Goal: Task Accomplishment & Management: Manage account settings

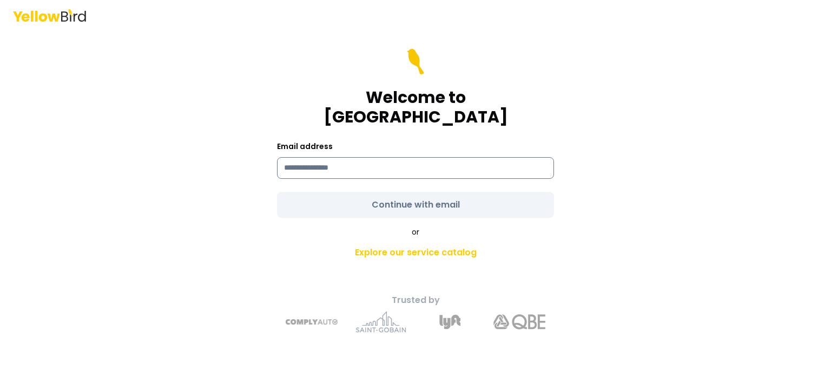
click at [373, 157] on input at bounding box center [415, 168] width 277 height 22
type input "**********"
click at [382, 199] on form "**********" at bounding box center [415, 133] width 277 height 169
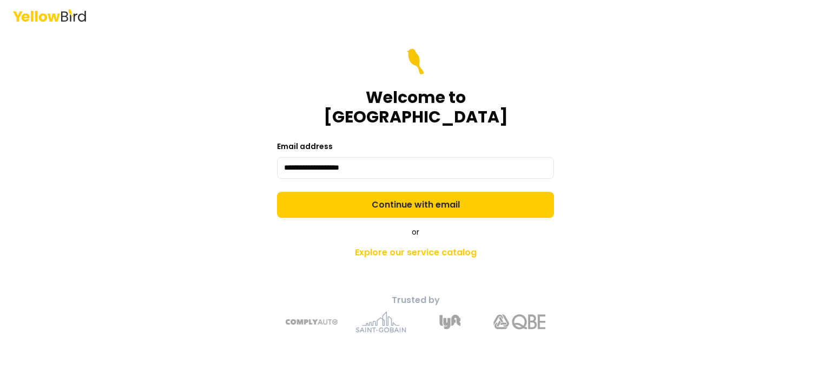
click at [382, 199] on button "Continue with email" at bounding box center [415, 205] width 277 height 26
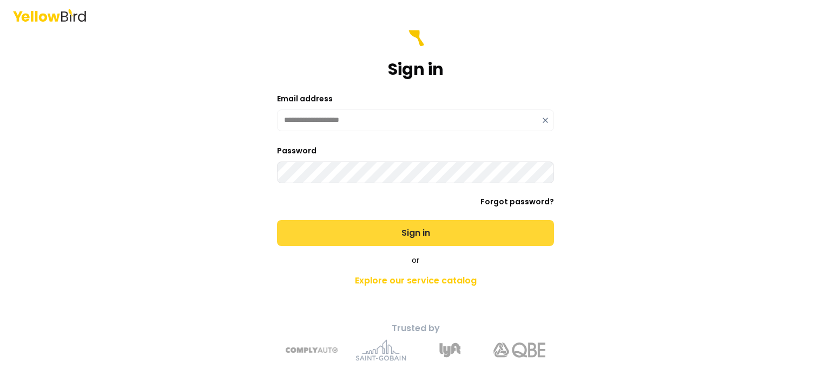
click at [353, 228] on button "Sign in" at bounding box center [415, 233] width 277 height 26
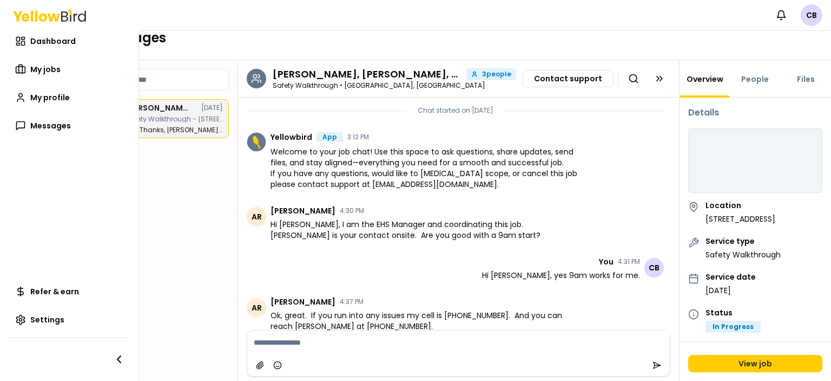
scroll to position [0, 54]
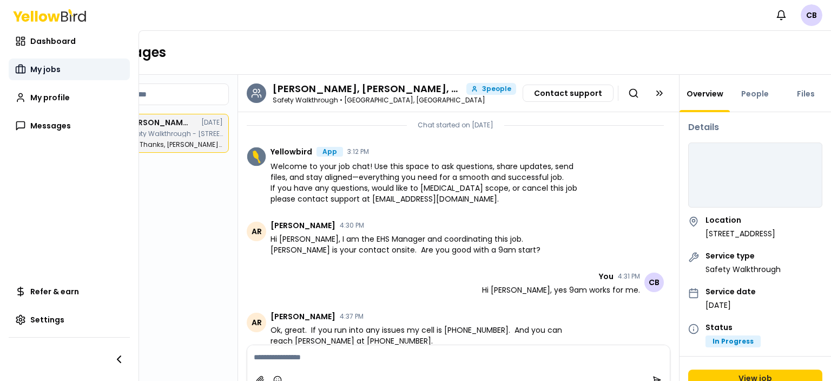
click at [60, 76] on link "My jobs" at bounding box center [69, 69] width 121 height 22
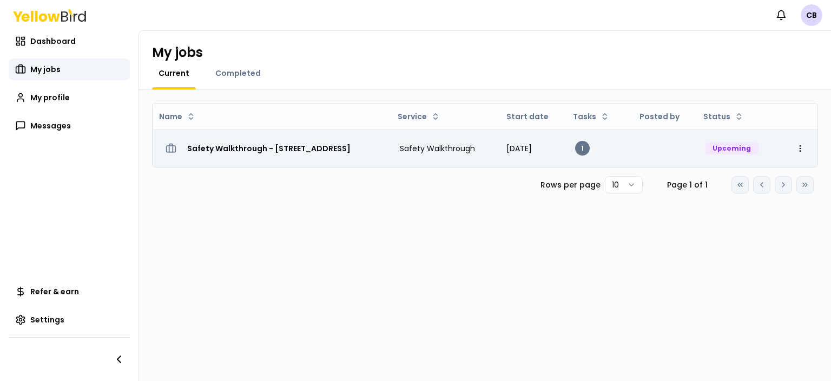
click at [351, 149] on h3 "Safety Walkthrough - [STREET_ADDRESS]" at bounding box center [268, 148] width 163 height 19
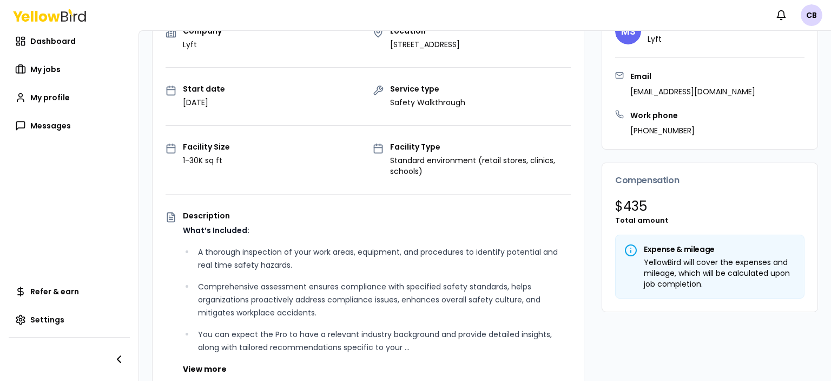
scroll to position [252, 0]
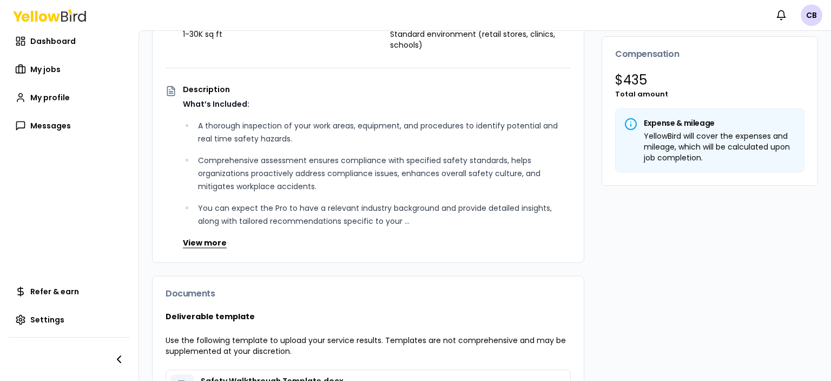
click at [215, 248] on button "View more" at bounding box center [205, 242] width 44 height 11
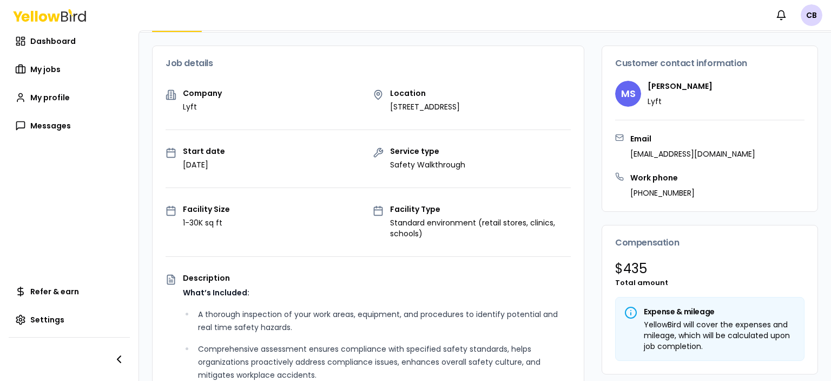
scroll to position [0, 0]
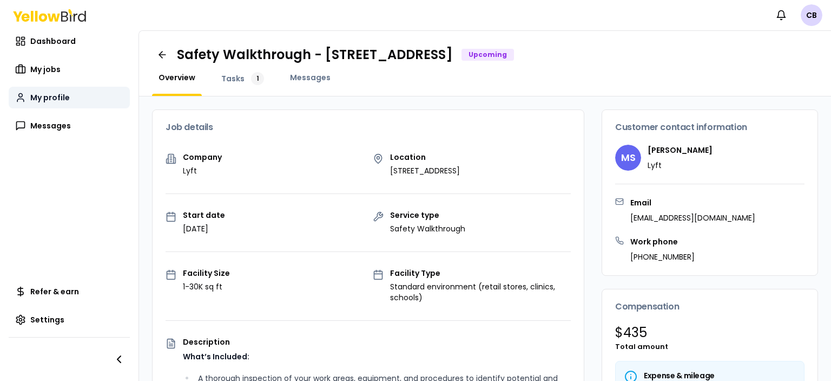
click at [36, 93] on span "My profile" at bounding box center [50, 97] width 40 height 11
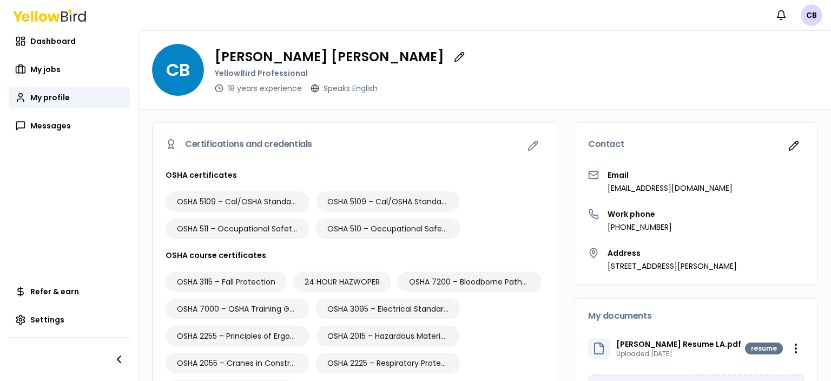
scroll to position [126, 0]
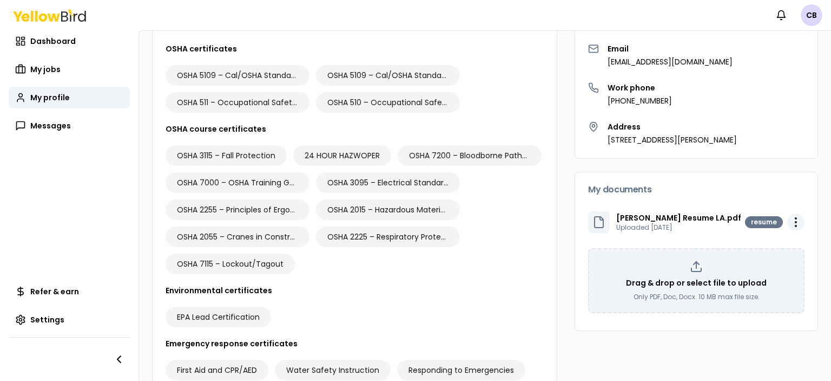
click at [789, 221] on html "Notifications CB Dashboard My jobs My profile Messages Refer & earn Settings CB…" at bounding box center [415, 190] width 831 height 381
click at [763, 260] on div "Delete" at bounding box center [762, 260] width 64 height 17
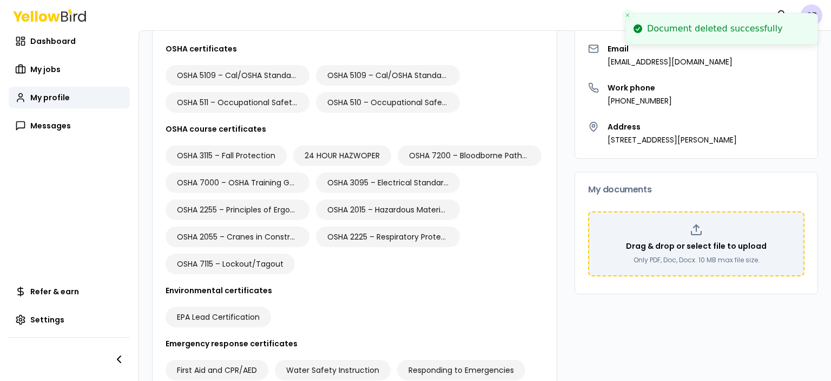
click at [709, 248] on p "Drag & drop or select file to upload" at bounding box center [696, 245] width 141 height 11
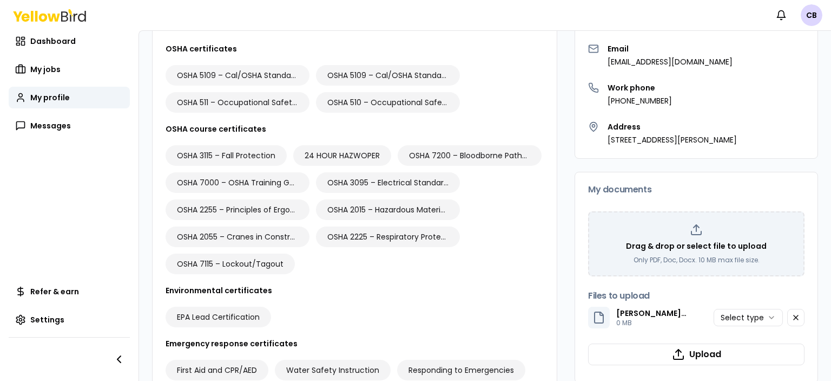
scroll to position [0, 0]
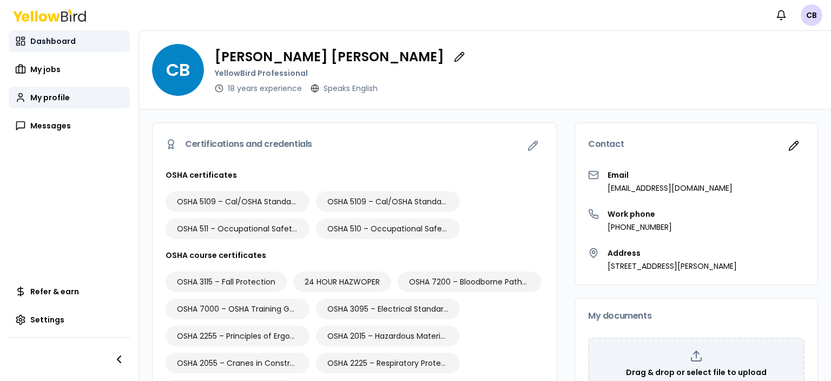
click at [68, 42] on span "Dashboard" at bounding box center [52, 41] width 45 height 11
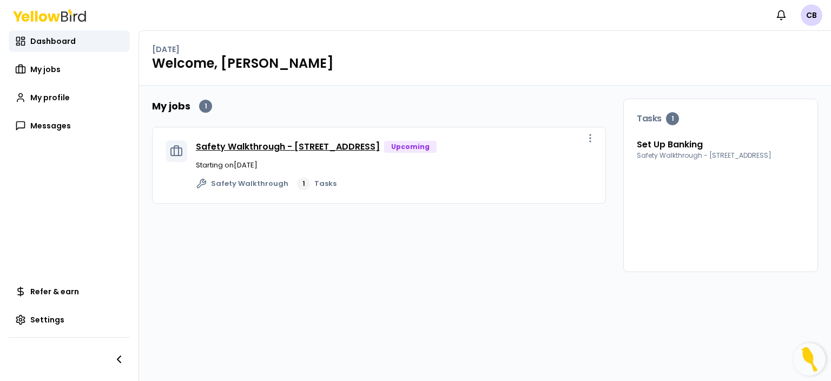
click at [359, 148] on link "Safety Walkthrough - [STREET_ADDRESS]" at bounding box center [288, 146] width 184 height 12
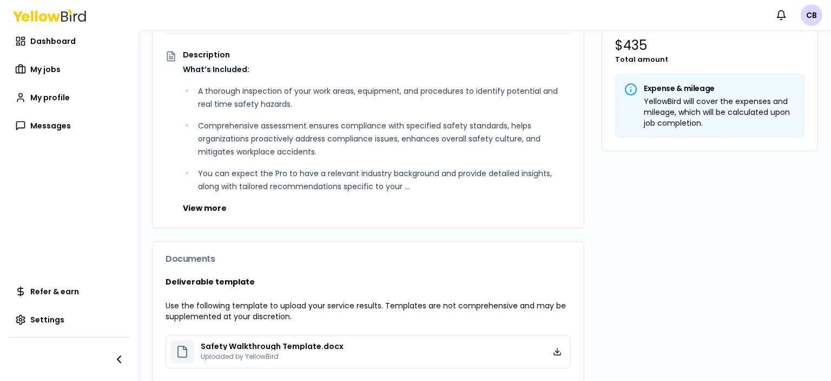
scroll to position [160, 0]
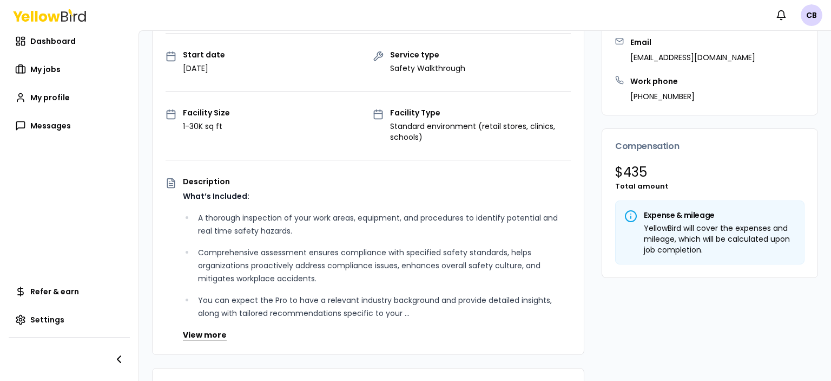
click at [204, 340] on button "View more" at bounding box center [205, 334] width 44 height 11
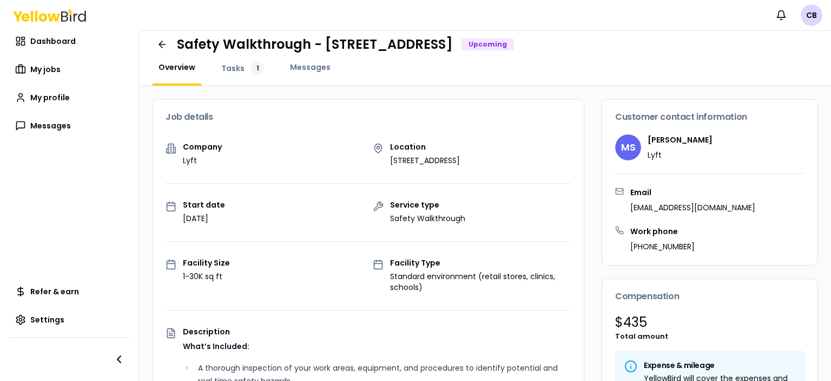
scroll to position [0, 0]
